Goal: Task Accomplishment & Management: Manage account settings

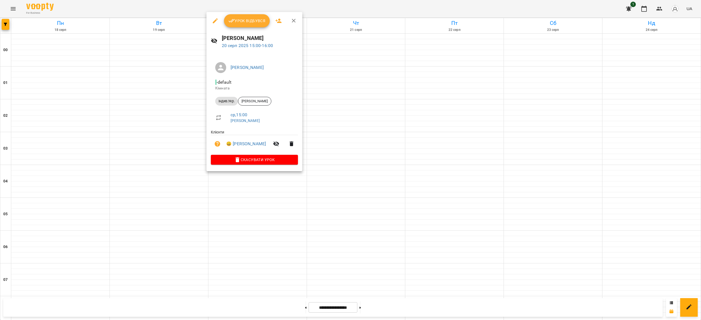
scroll to position [371, 0]
click at [244, 11] on div at bounding box center [350, 160] width 701 height 320
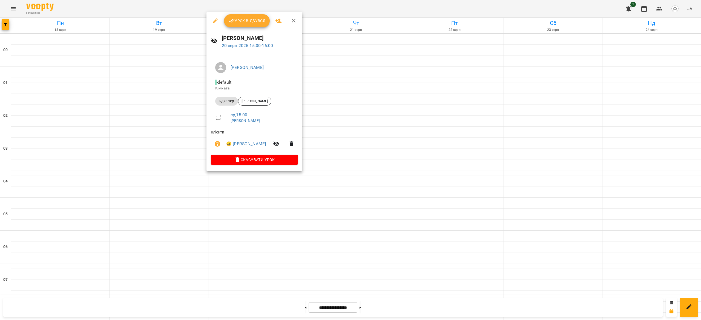
click at [242, 22] on span "Урок відбувся" at bounding box center [246, 21] width 37 height 7
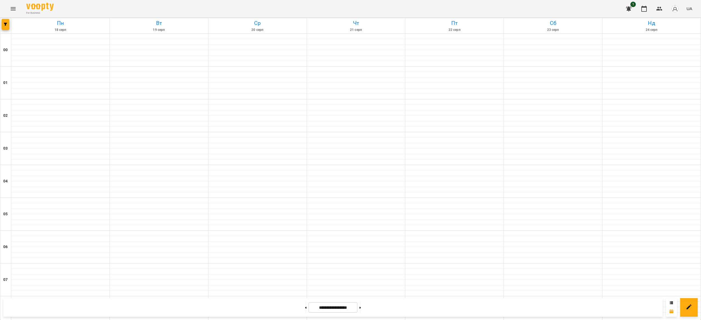
scroll to position [251, 0]
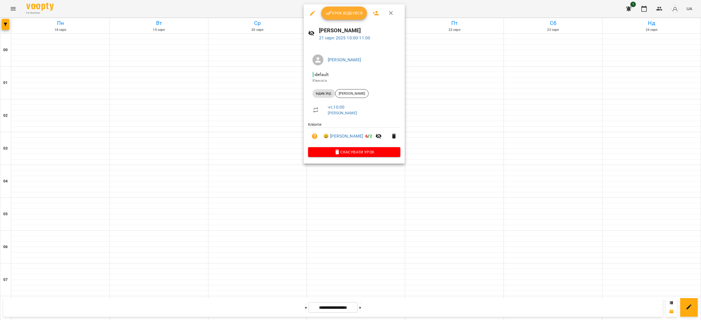
click at [351, 20] on div "Урок відбувся" at bounding box center [354, 13] width 101 height 18
click at [347, 15] on span "Урок відбувся" at bounding box center [344, 13] width 37 height 7
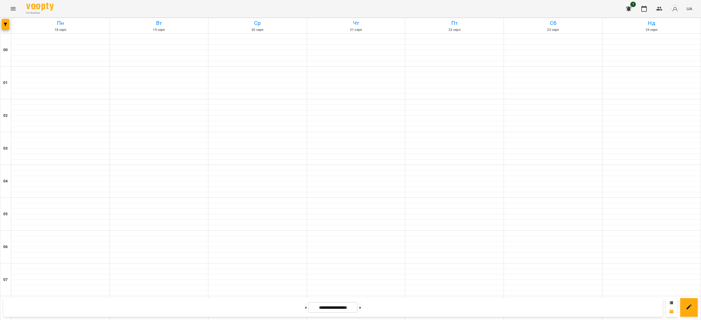
scroll to position [272, 0]
